Goal: Information Seeking & Learning: Learn about a topic

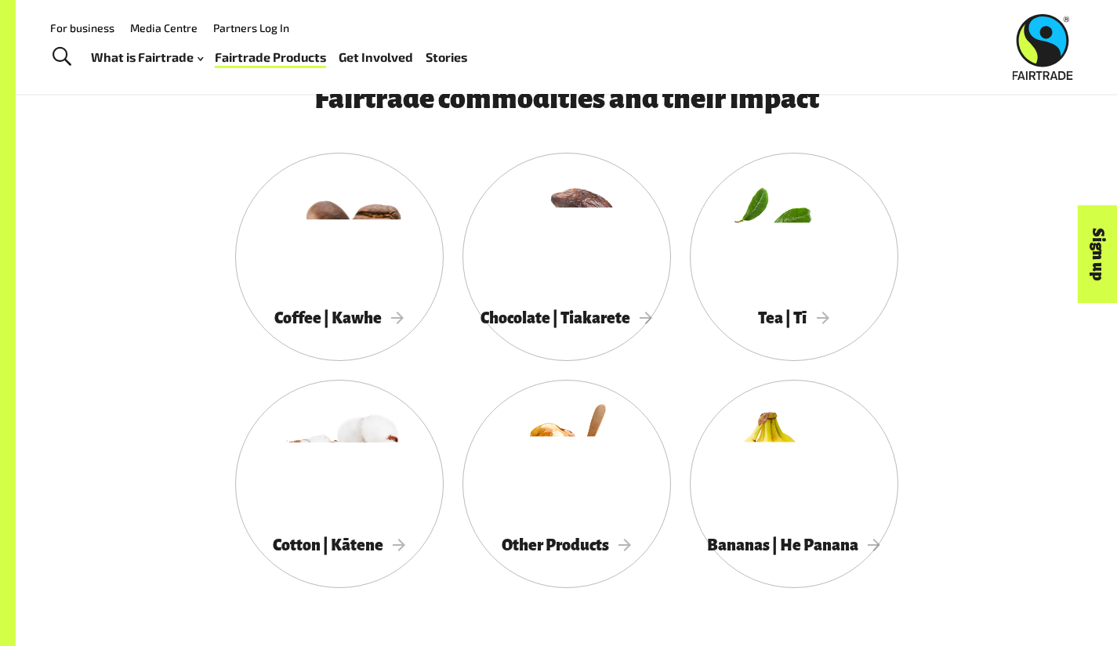
scroll to position [753, 0]
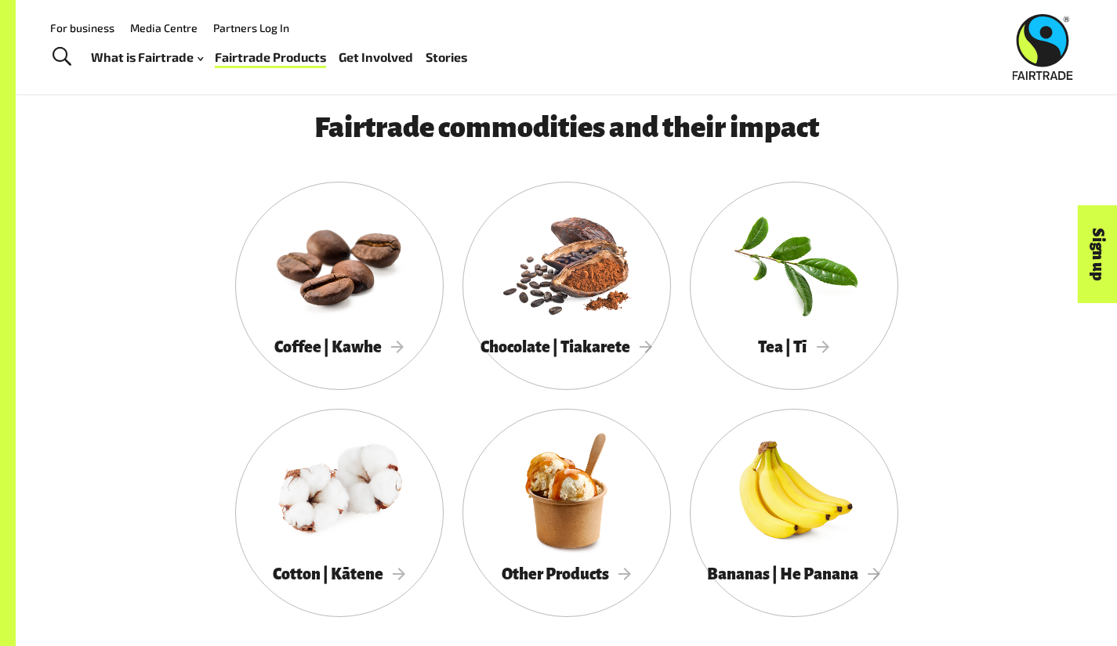
click at [467, 527] on div at bounding box center [566, 491] width 208 height 136
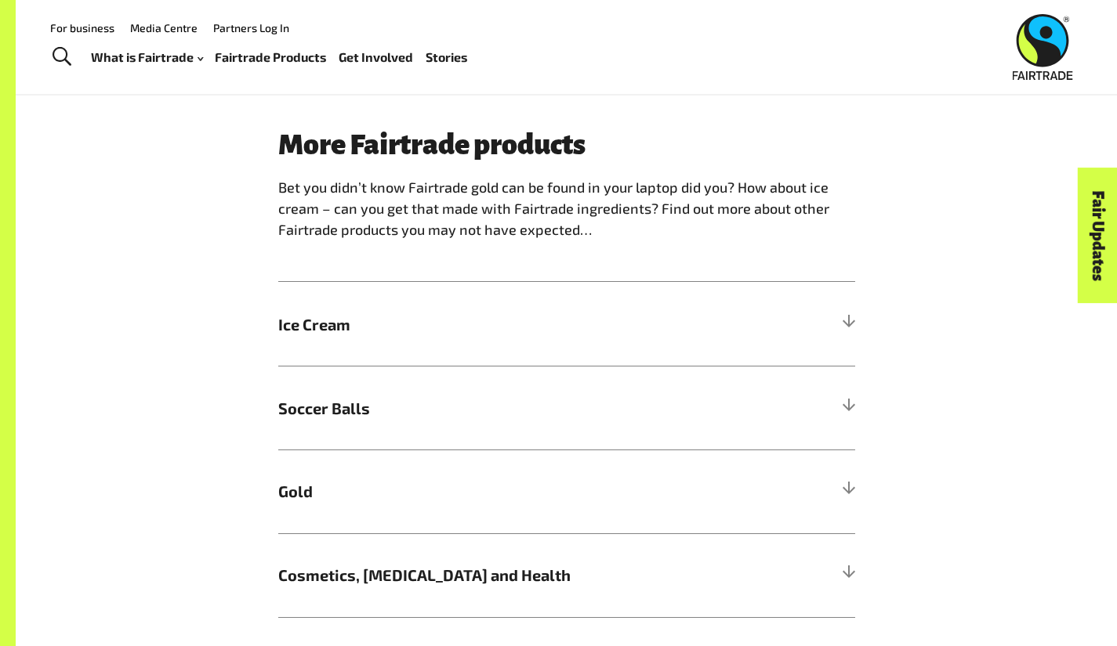
scroll to position [1174, 0]
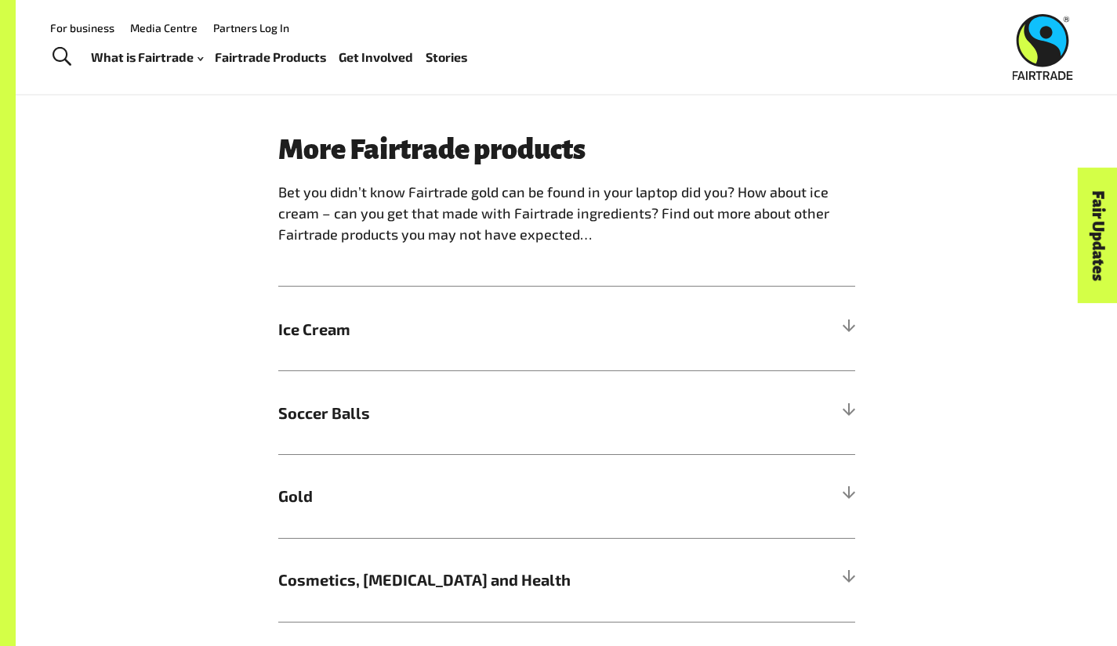
click at [414, 473] on h5 "Gold" at bounding box center [566, 497] width 577 height 84
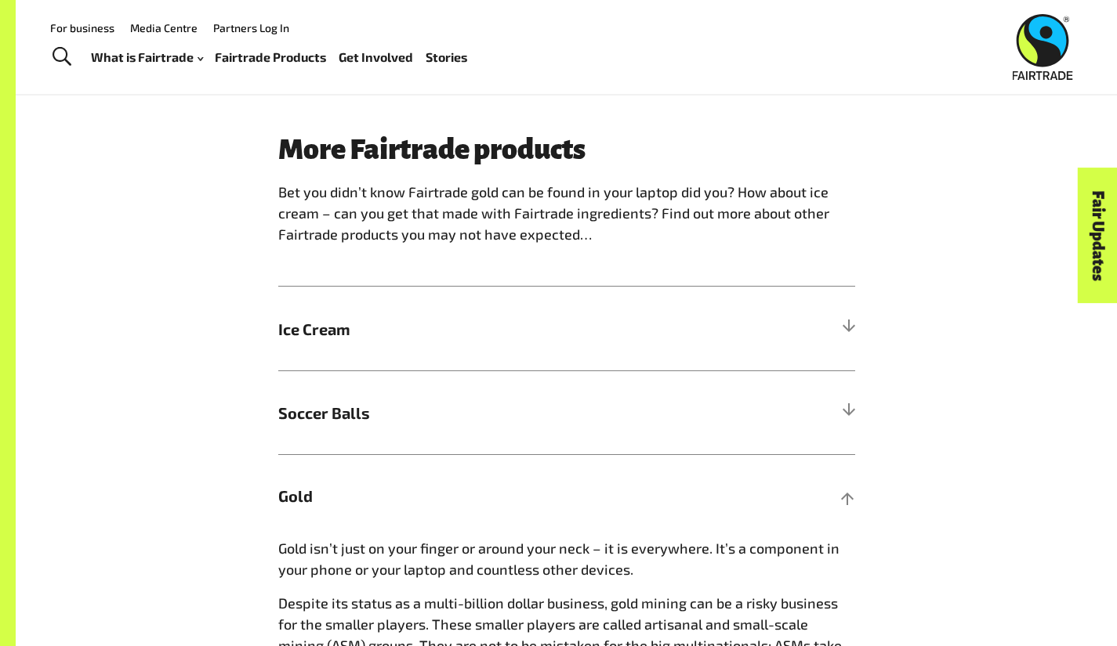
click at [444, 473] on h5 "Gold" at bounding box center [566, 497] width 577 height 84
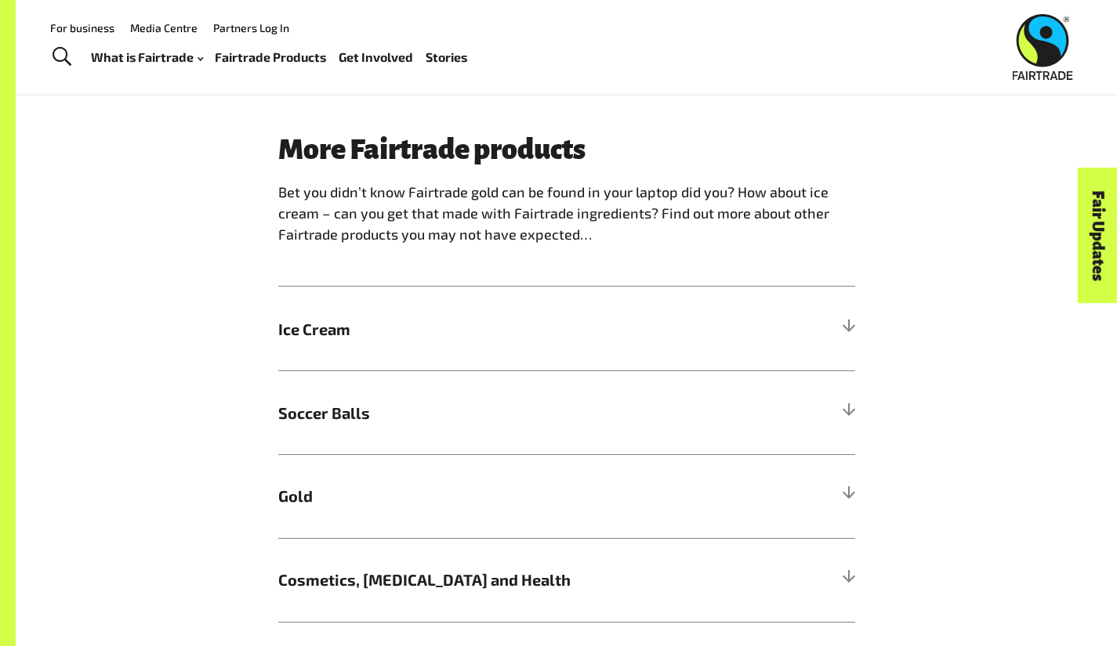
click at [546, 389] on h5 "Soccer Balls" at bounding box center [566, 413] width 577 height 84
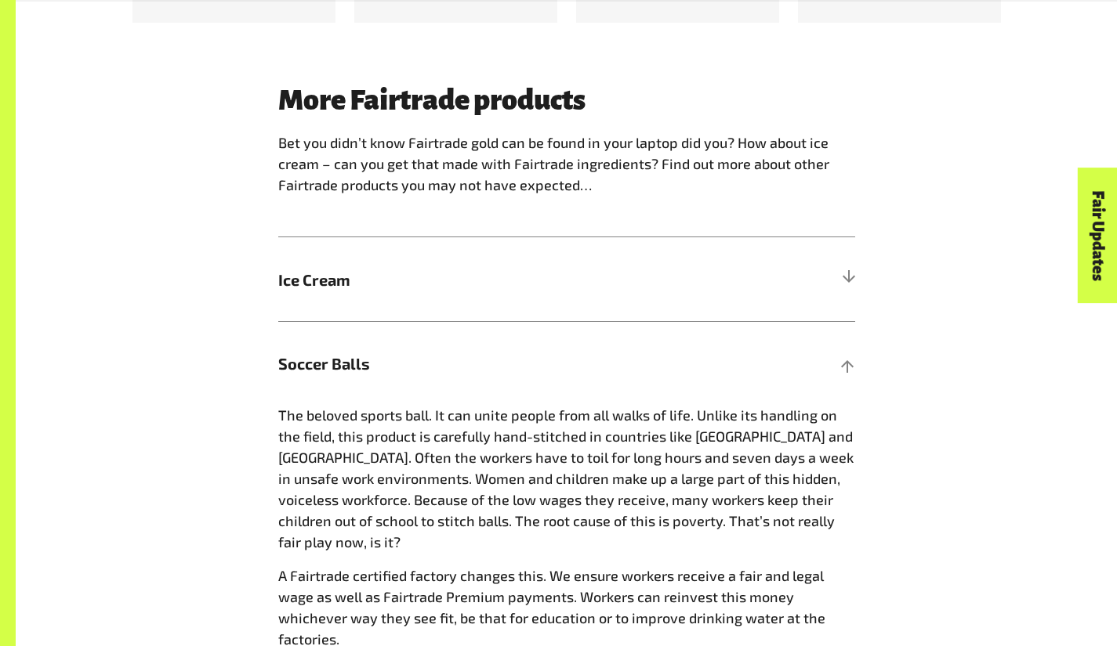
scroll to position [1224, 0]
click at [414, 351] on span "Soccer Balls" at bounding box center [494, 363] width 433 height 24
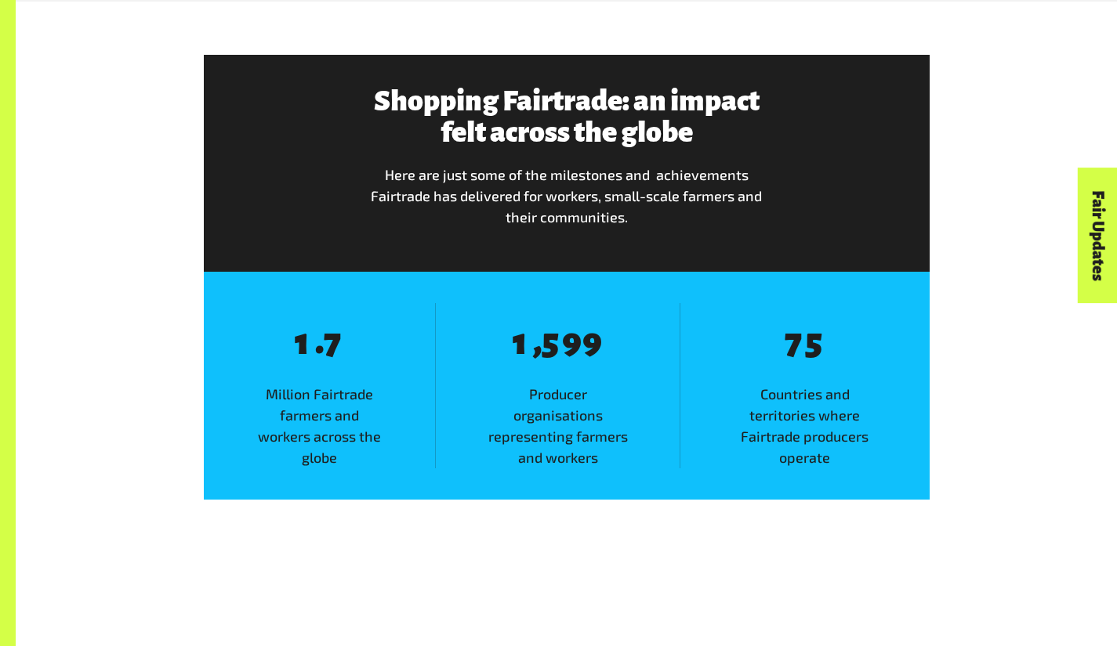
scroll to position [1926, 0]
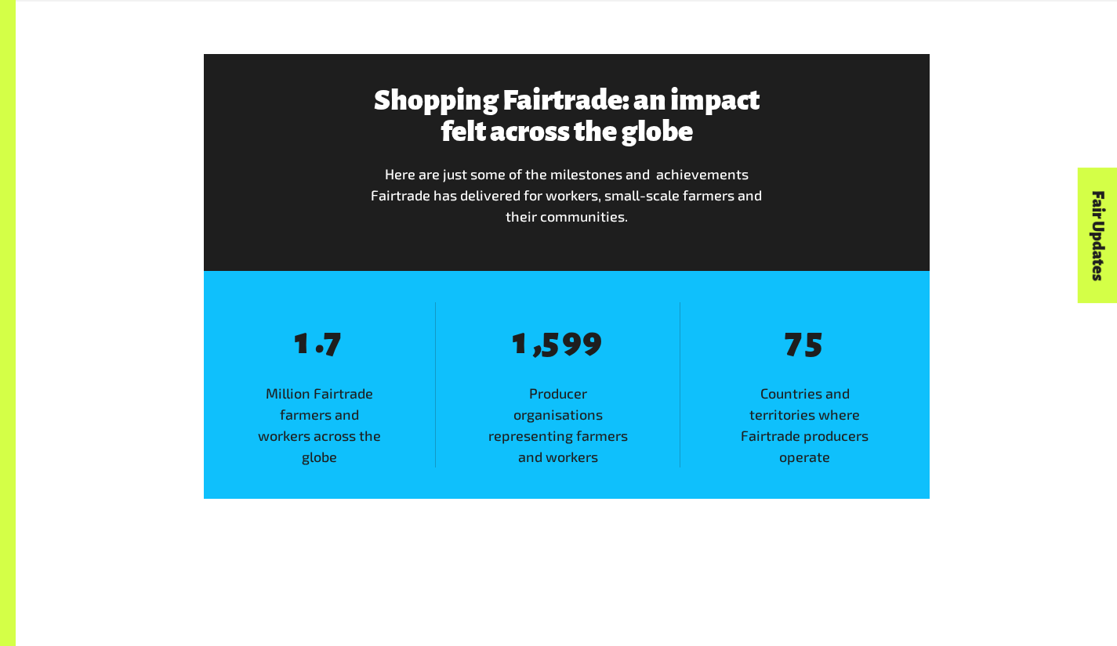
click at [386, 314] on div "8 1 . 8 7 Million Fairtrade farmers and workers across the globe" at bounding box center [320, 384] width 232 height 165
